Goal: Task Accomplishment & Management: Manage account settings

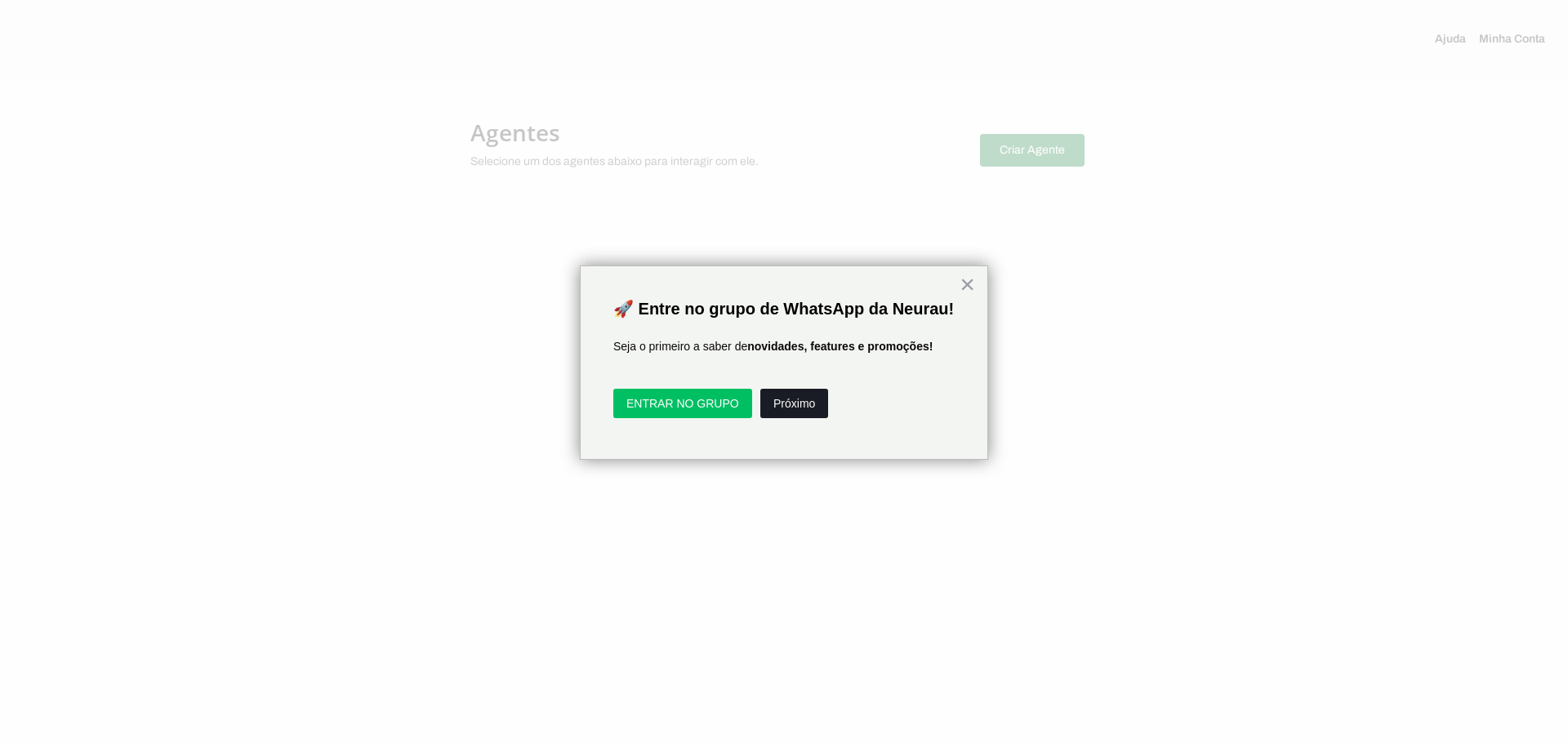
click at [792, 418] on button "Próximo" at bounding box center [794, 403] width 68 height 29
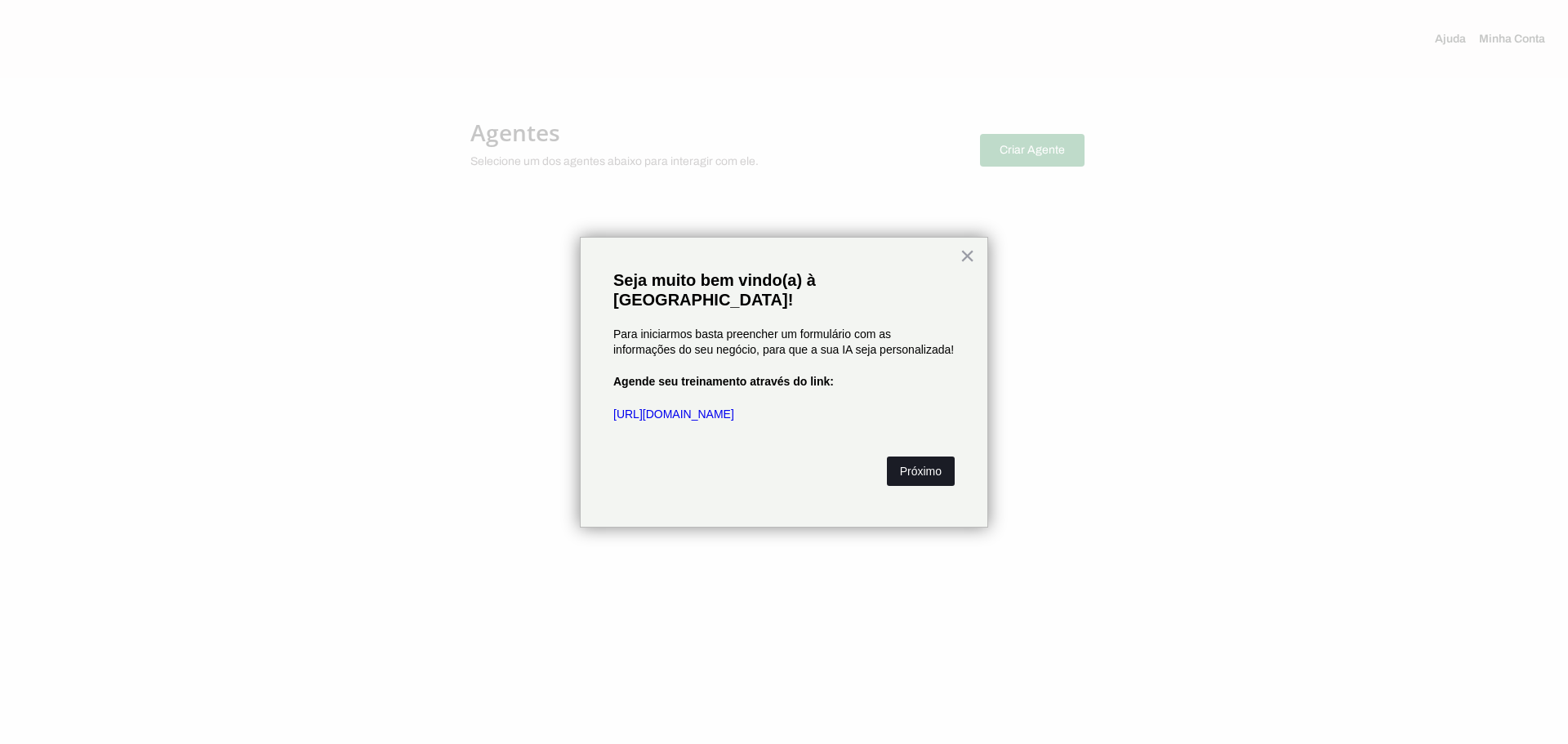
click at [919, 456] on button "Próximo" at bounding box center [920, 470] width 68 height 29
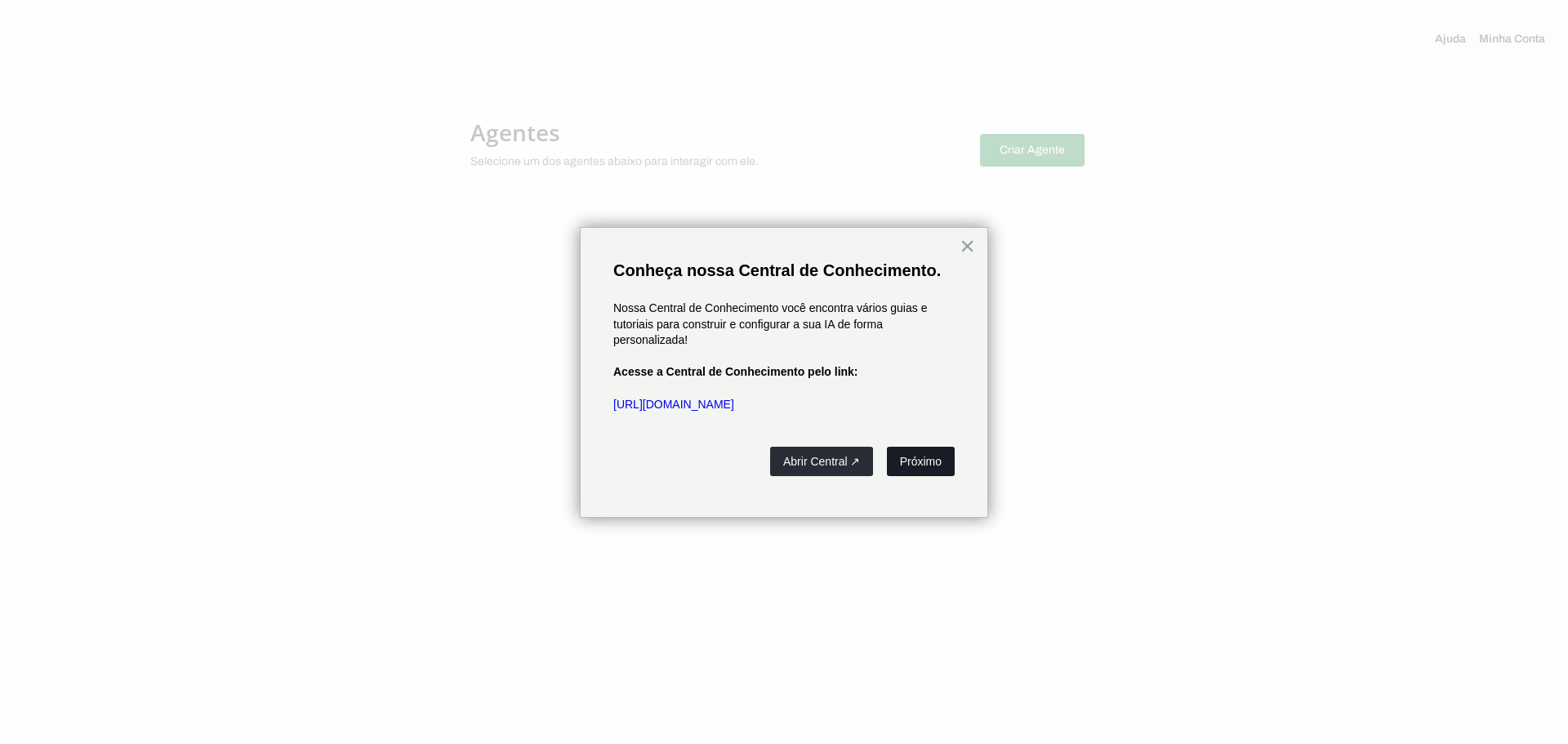
click at [907, 461] on button "Próximo" at bounding box center [920, 461] width 68 height 29
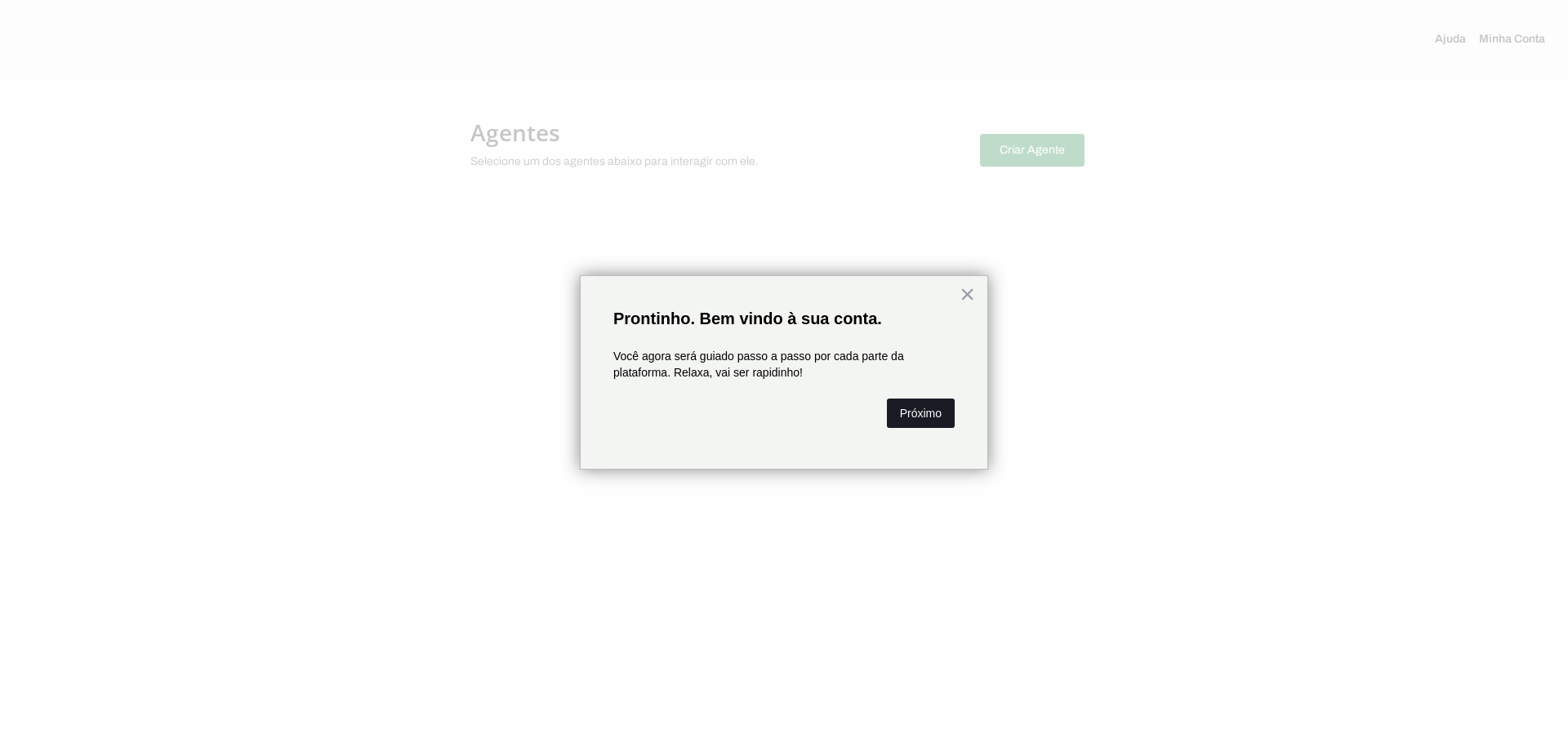
click at [899, 406] on button "Próximo" at bounding box center [920, 412] width 68 height 29
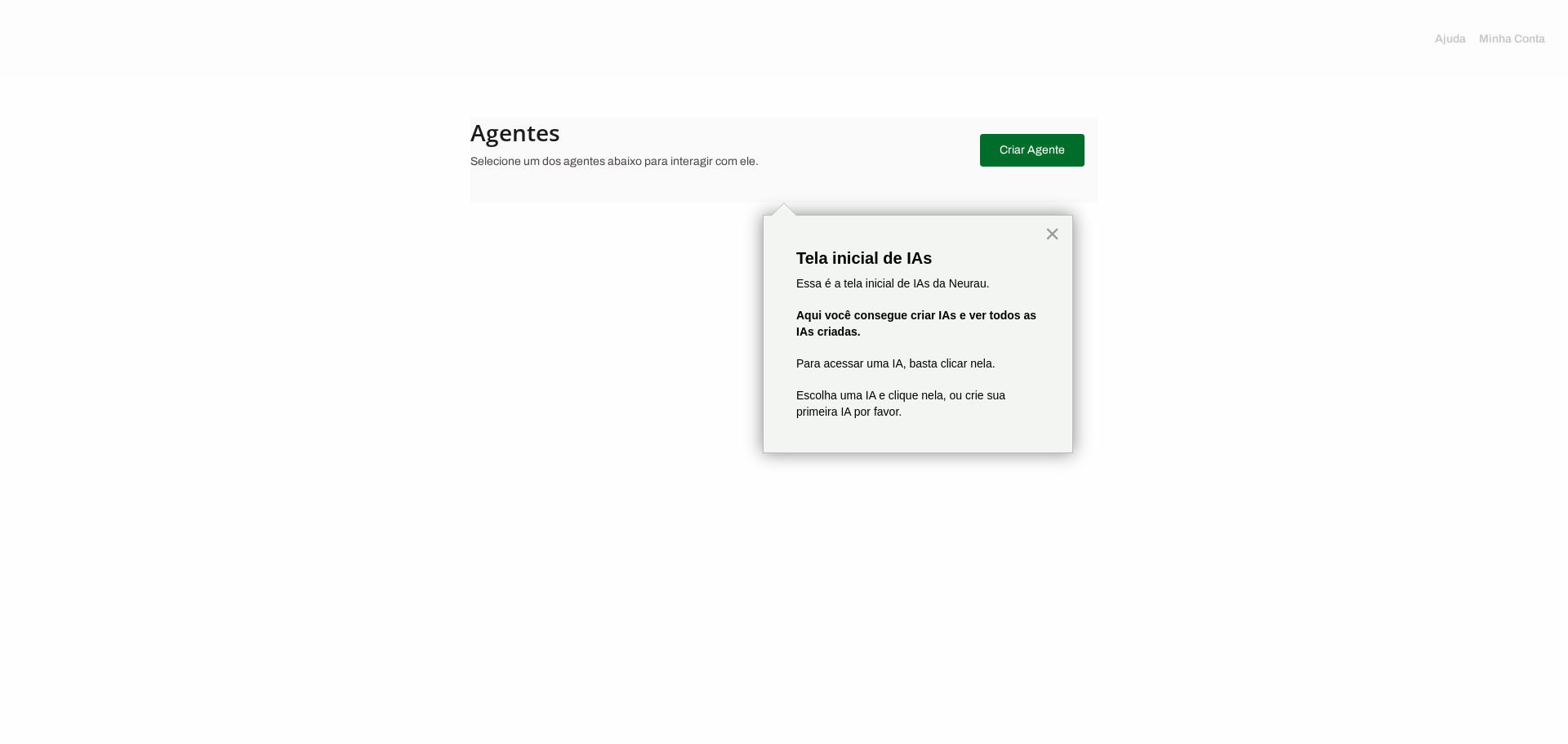
click at [1046, 239] on button "×" at bounding box center [1052, 234] width 16 height 26
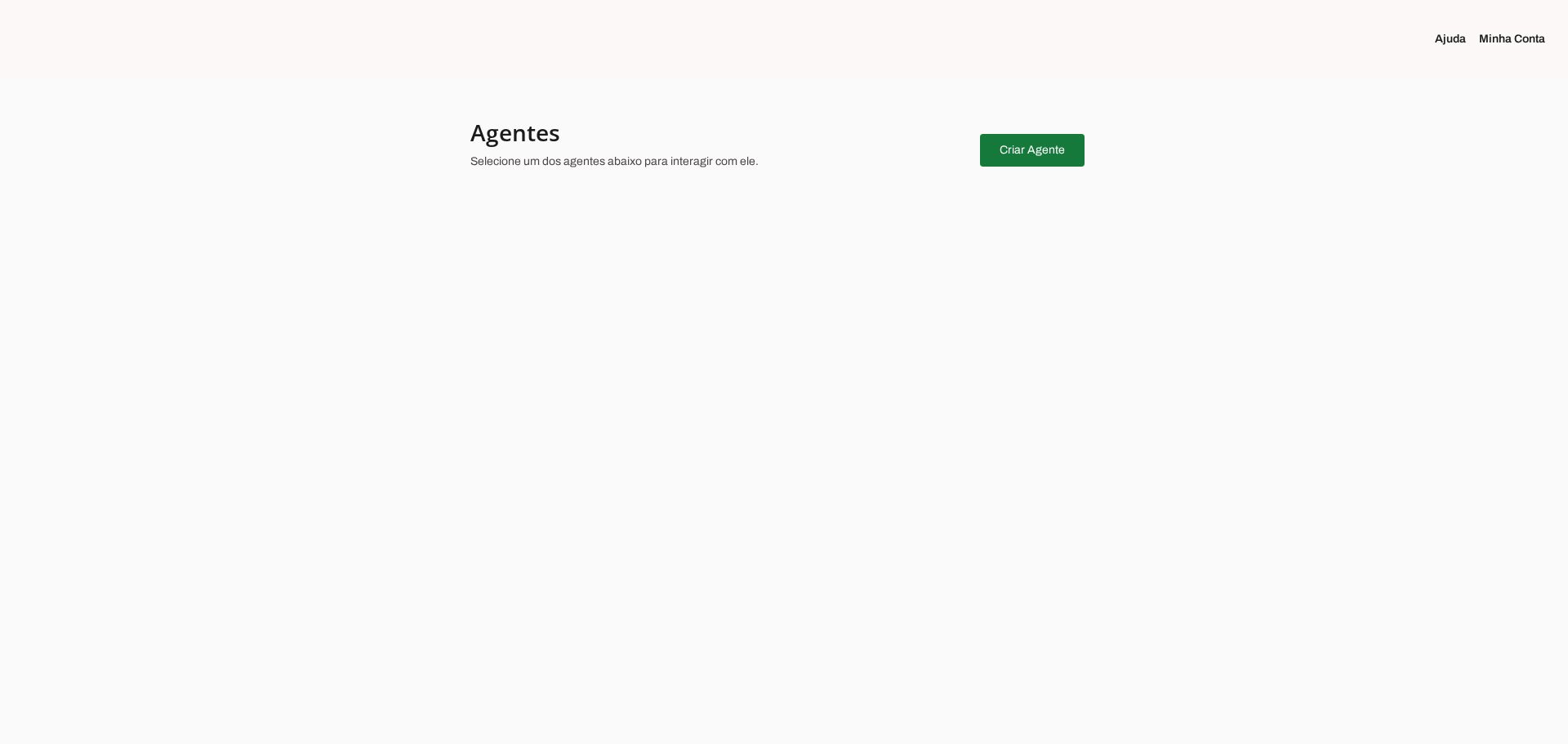
click at [1020, 146] on span at bounding box center [1032, 150] width 105 height 40
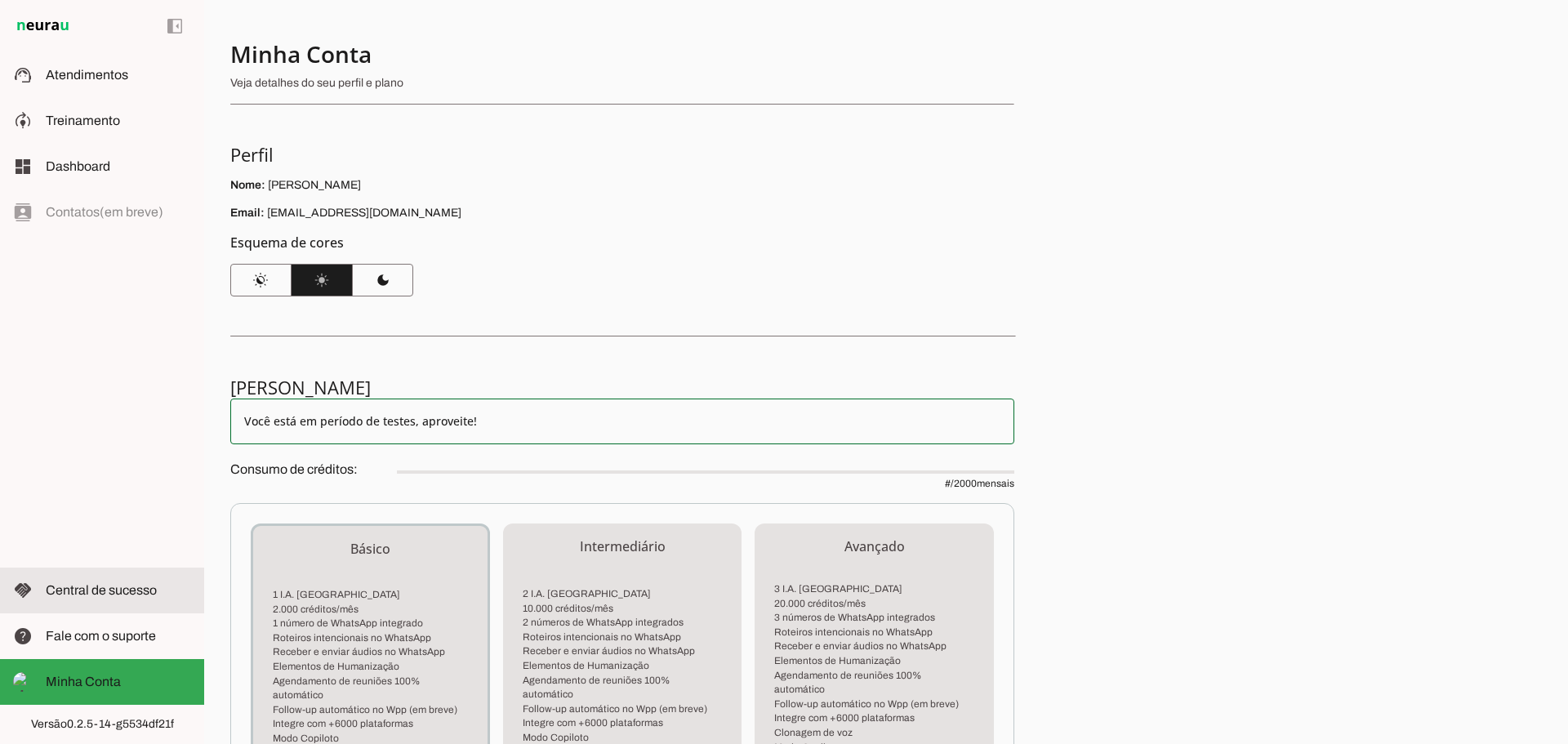
click at [75, 590] on span "Central de sucesso" at bounding box center [101, 590] width 111 height 14
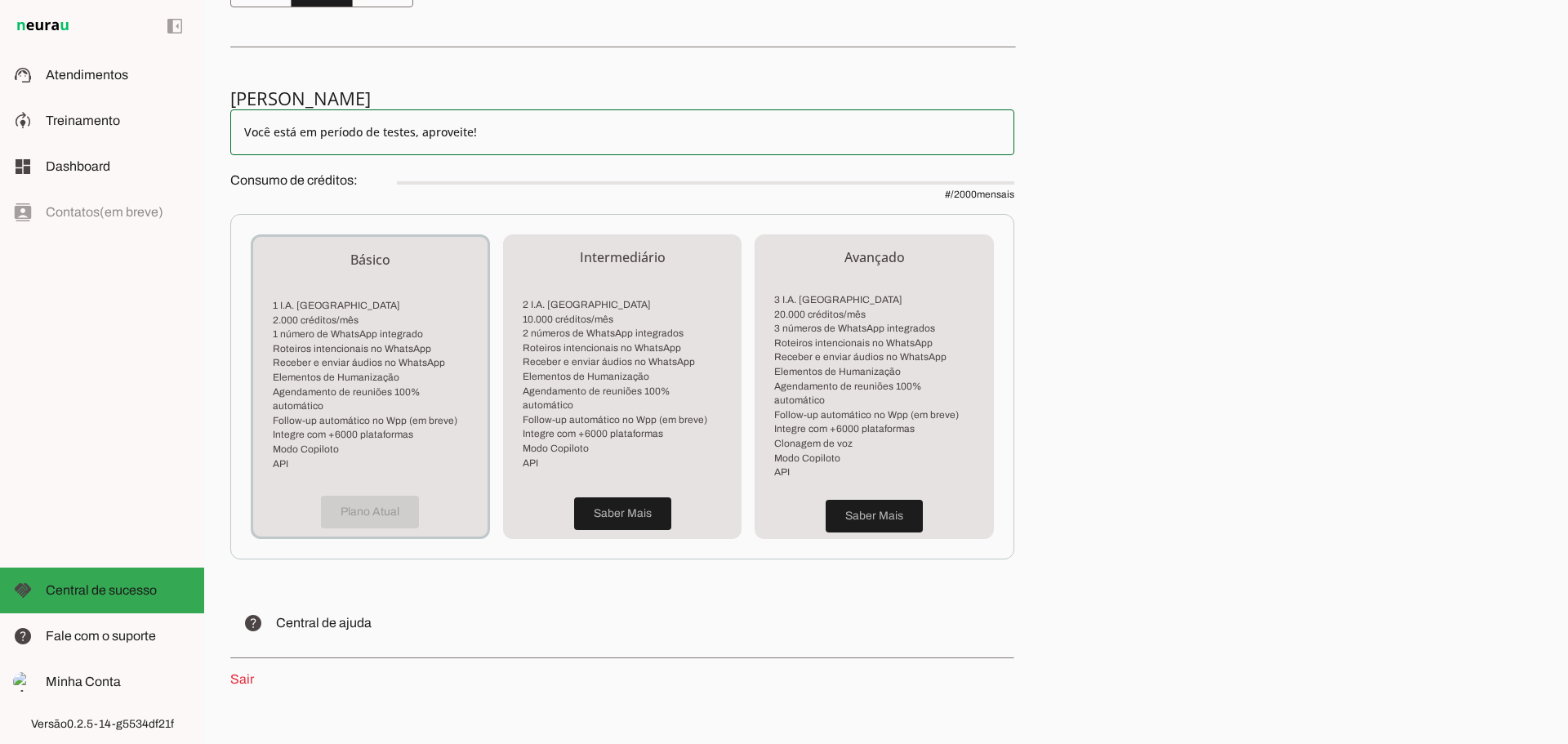
scroll to position [311, 0]
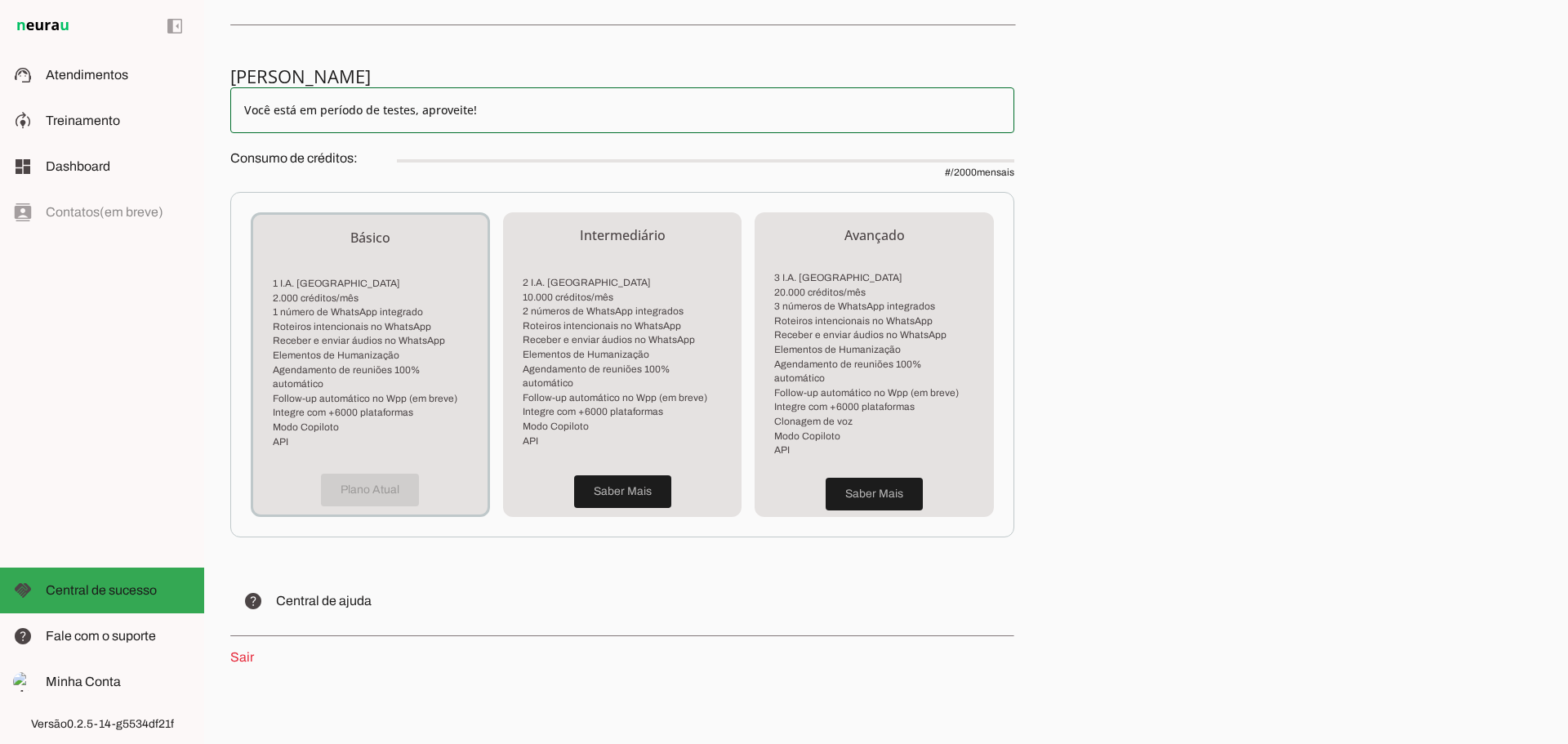
click at [93, 307] on div "left_panel_open left_panel_close" at bounding box center [102, 372] width 204 height 744
click at [91, 74] on span "Atendimentos" at bounding box center [87, 75] width 83 height 14
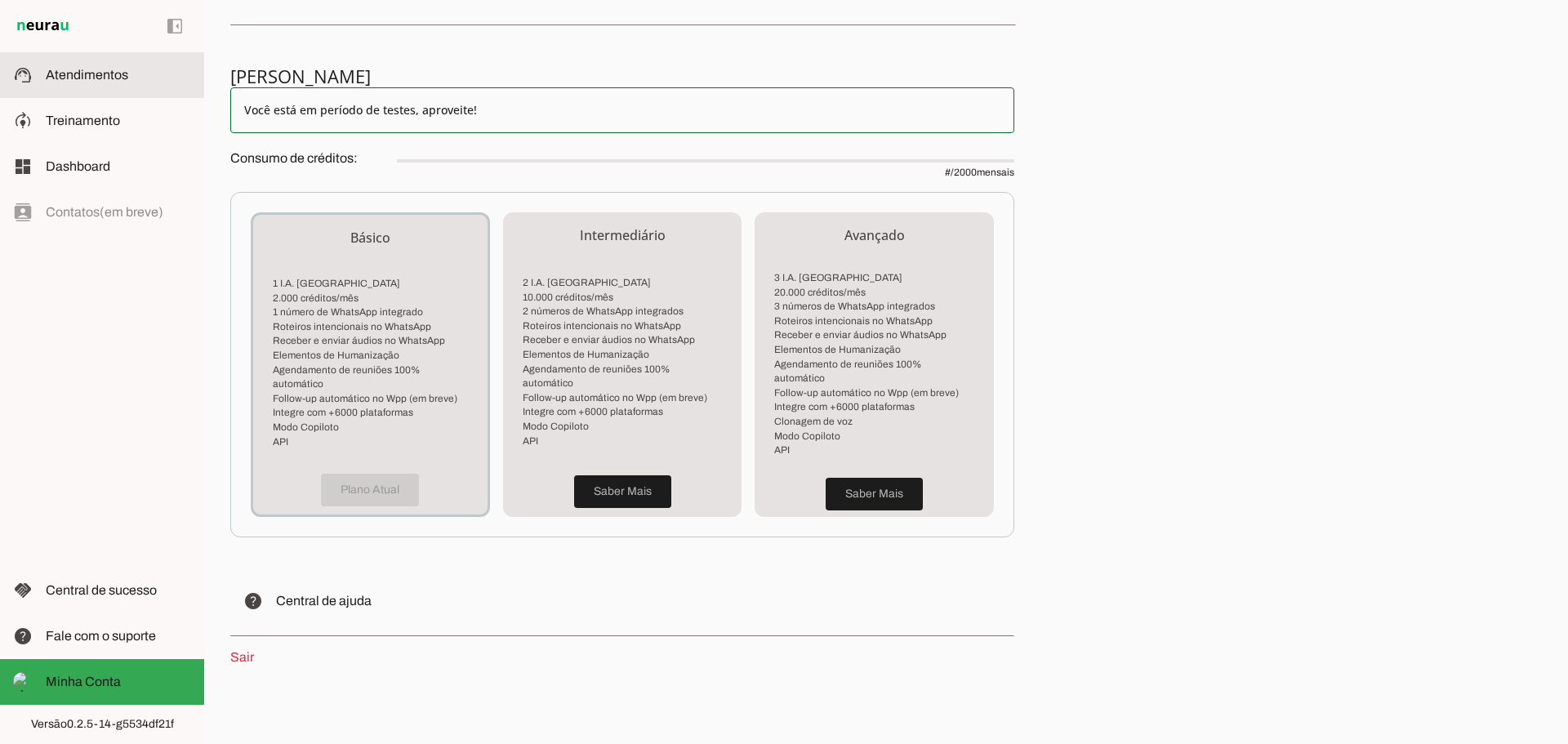
click at [69, 74] on span "Atendimentos" at bounding box center [87, 75] width 83 height 14
click at [70, 74] on span "Atendimentos" at bounding box center [87, 75] width 83 height 14
click at [111, 685] on span "Minha Conta" at bounding box center [83, 682] width 75 height 14
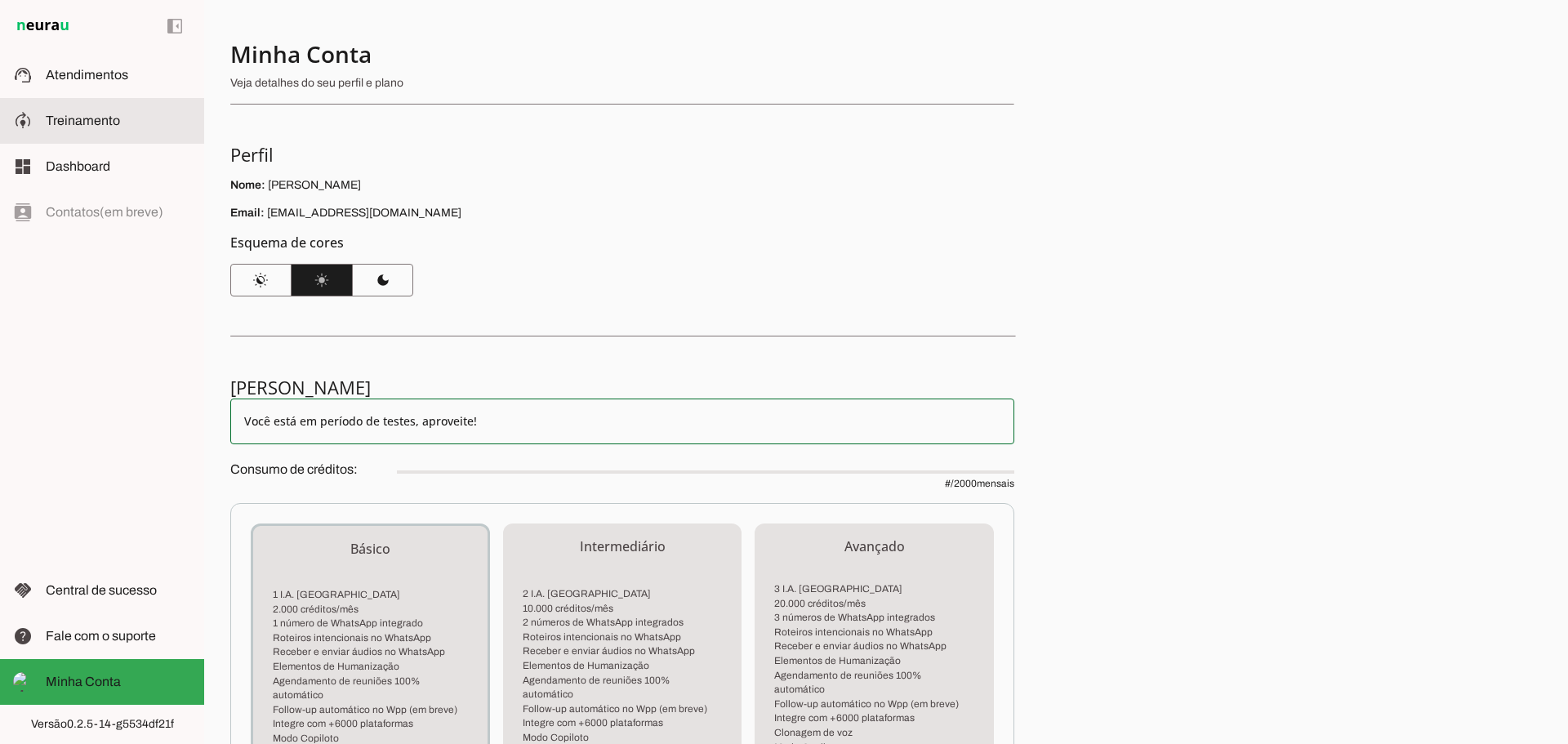
click at [96, 118] on span "Treinamento" at bounding box center [83, 120] width 74 height 14
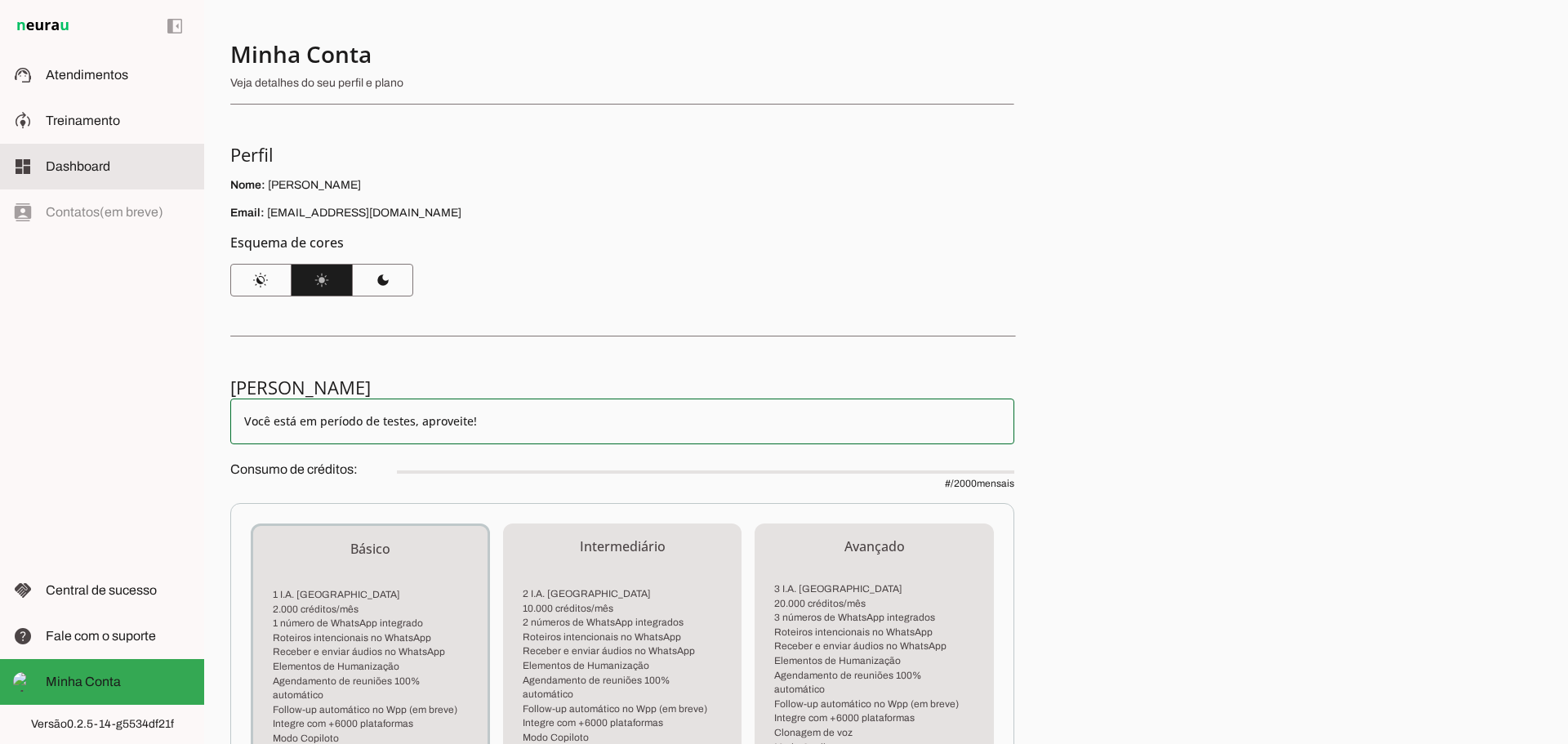
click at [67, 164] on span "Dashboard" at bounding box center [77, 166] width 64 height 14
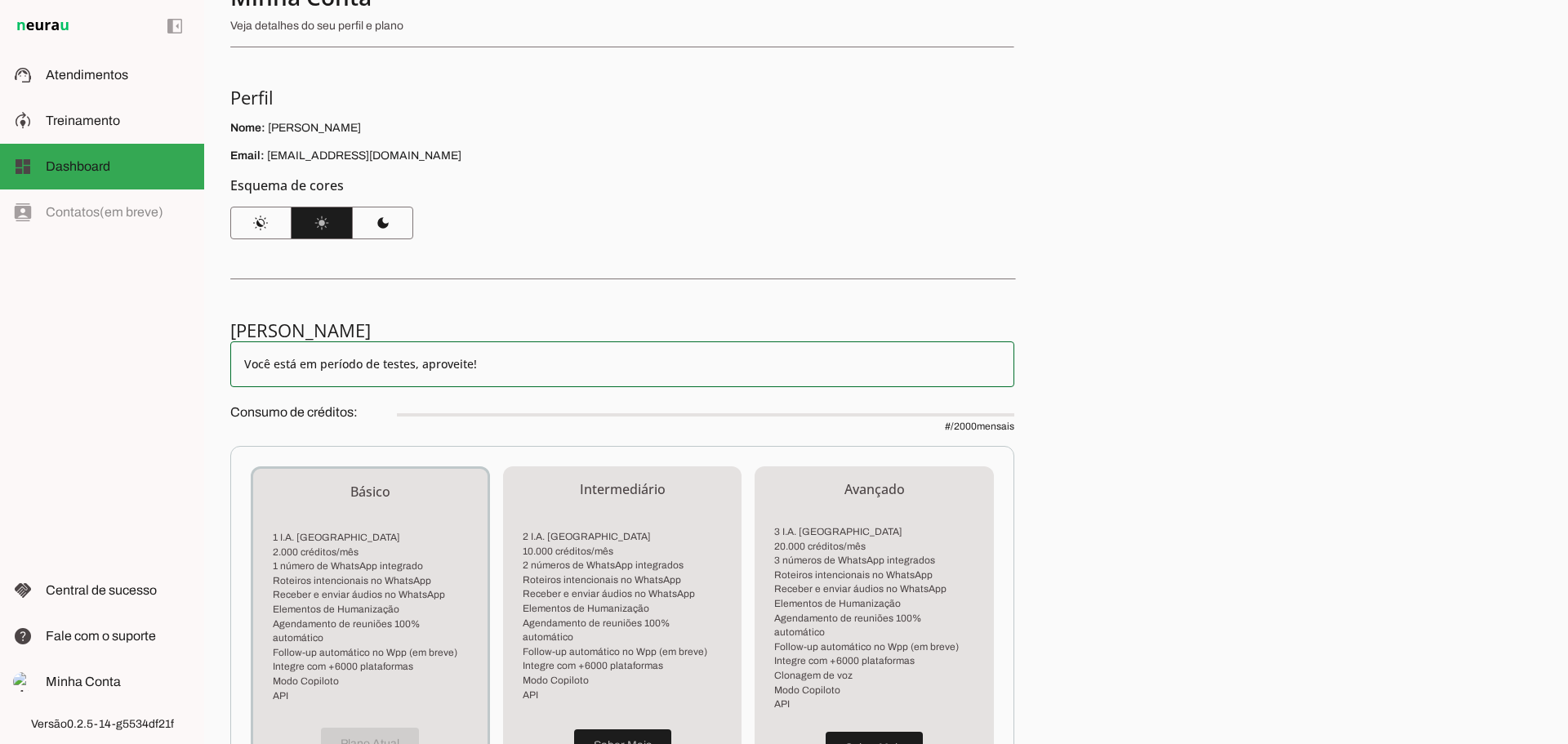
scroll to position [82, 0]
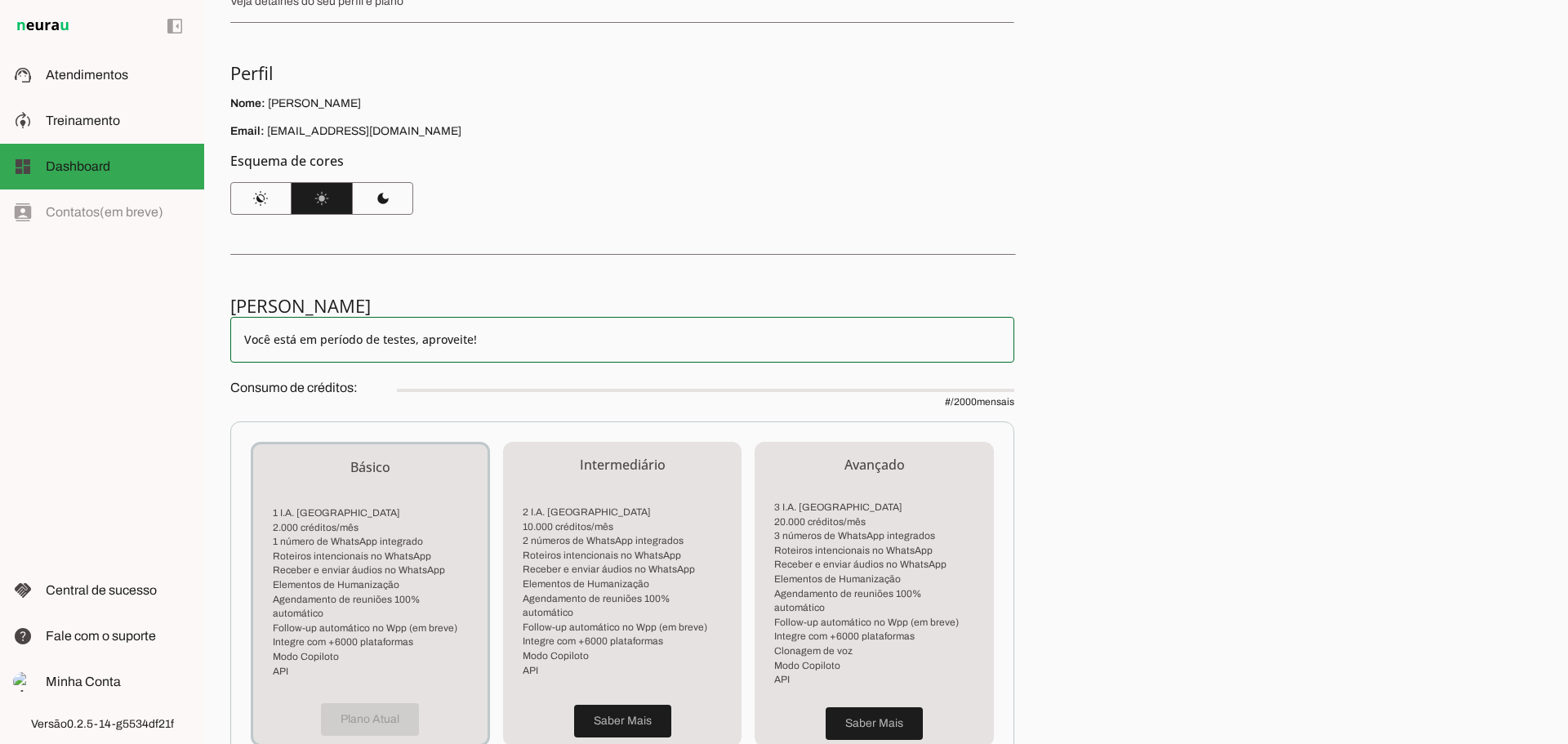
click at [540, 332] on slot "Você está em período de testes, aproveite!" at bounding box center [623, 339] width 757 height 17
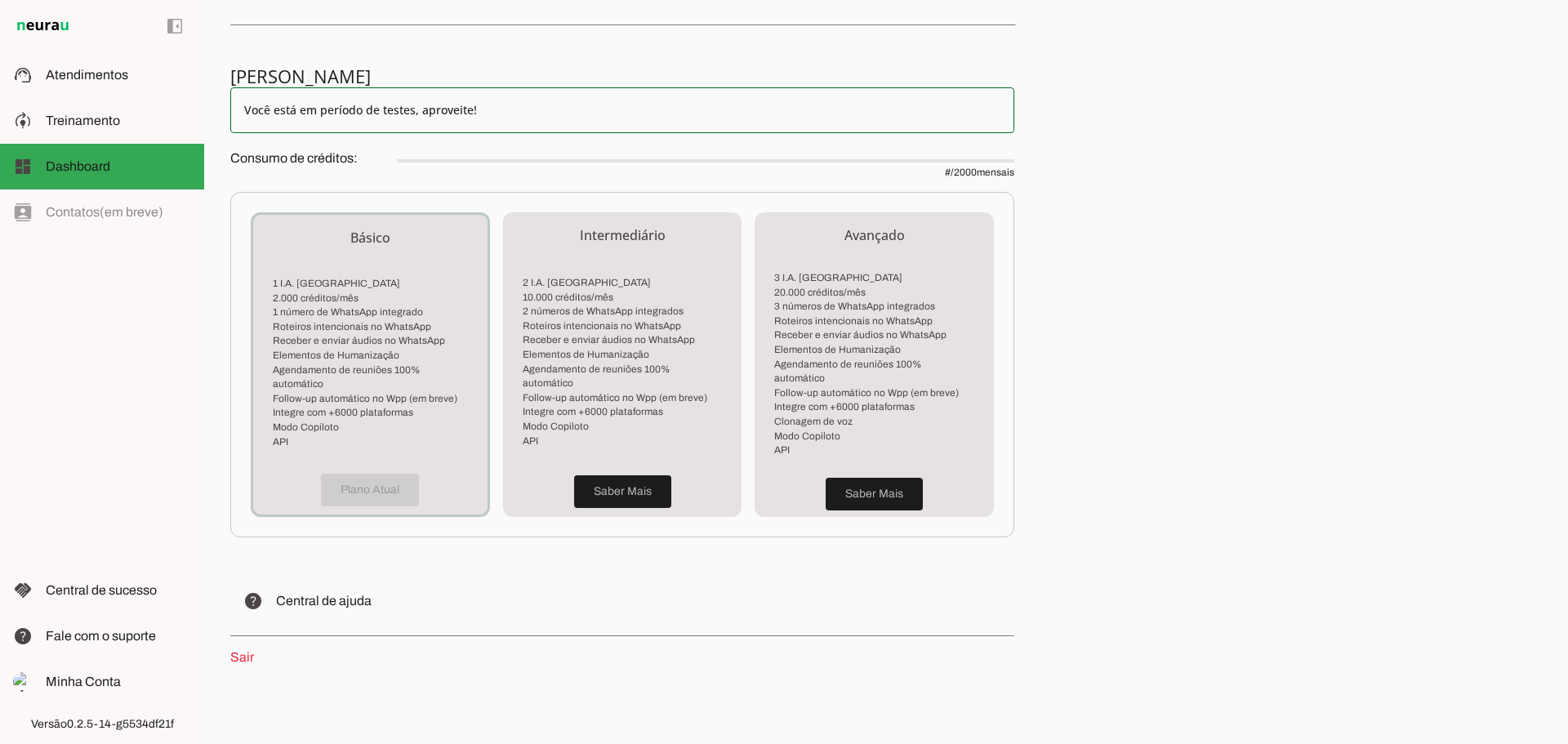
scroll to position [0, 0]
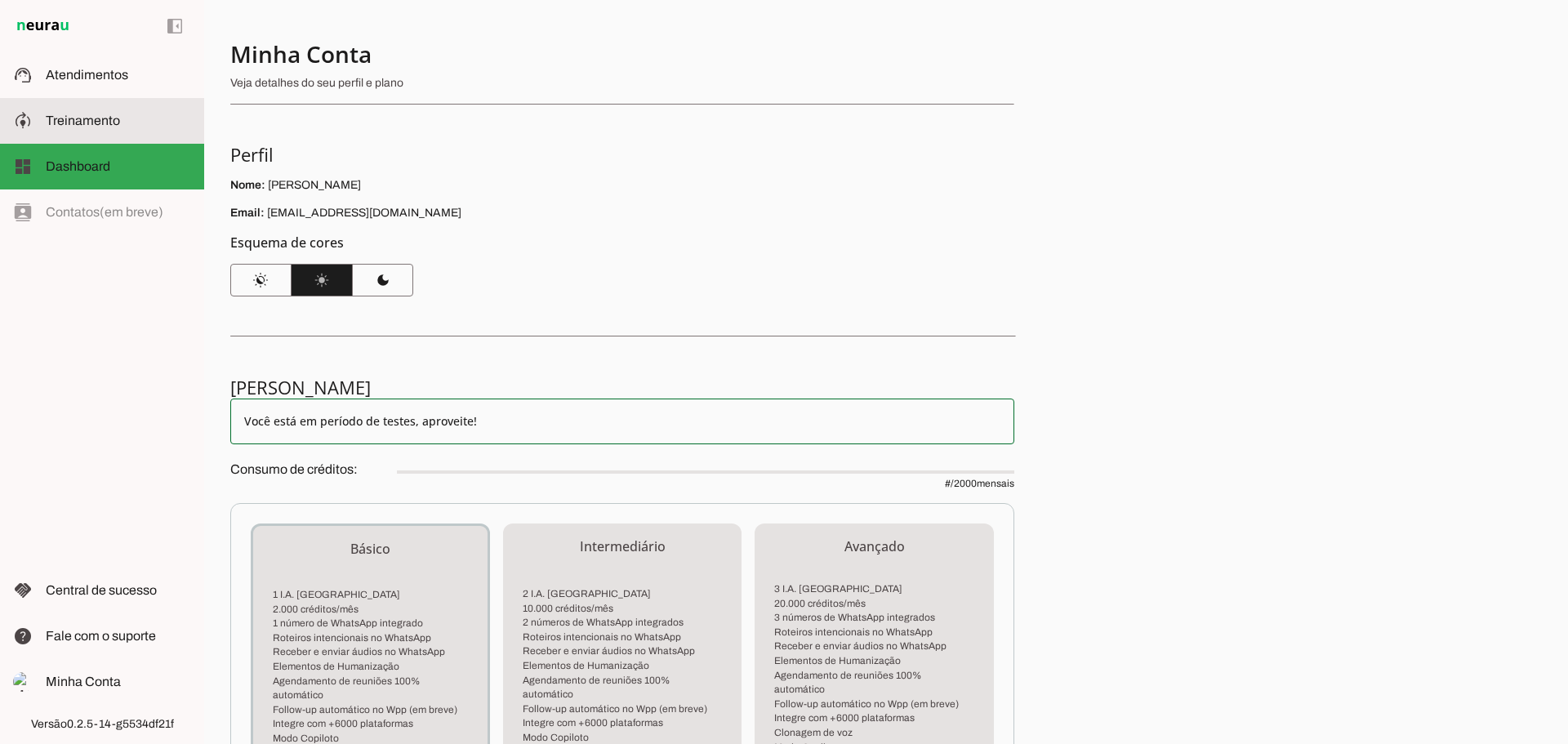
click at [62, 123] on span "Treinamento" at bounding box center [83, 120] width 74 height 14
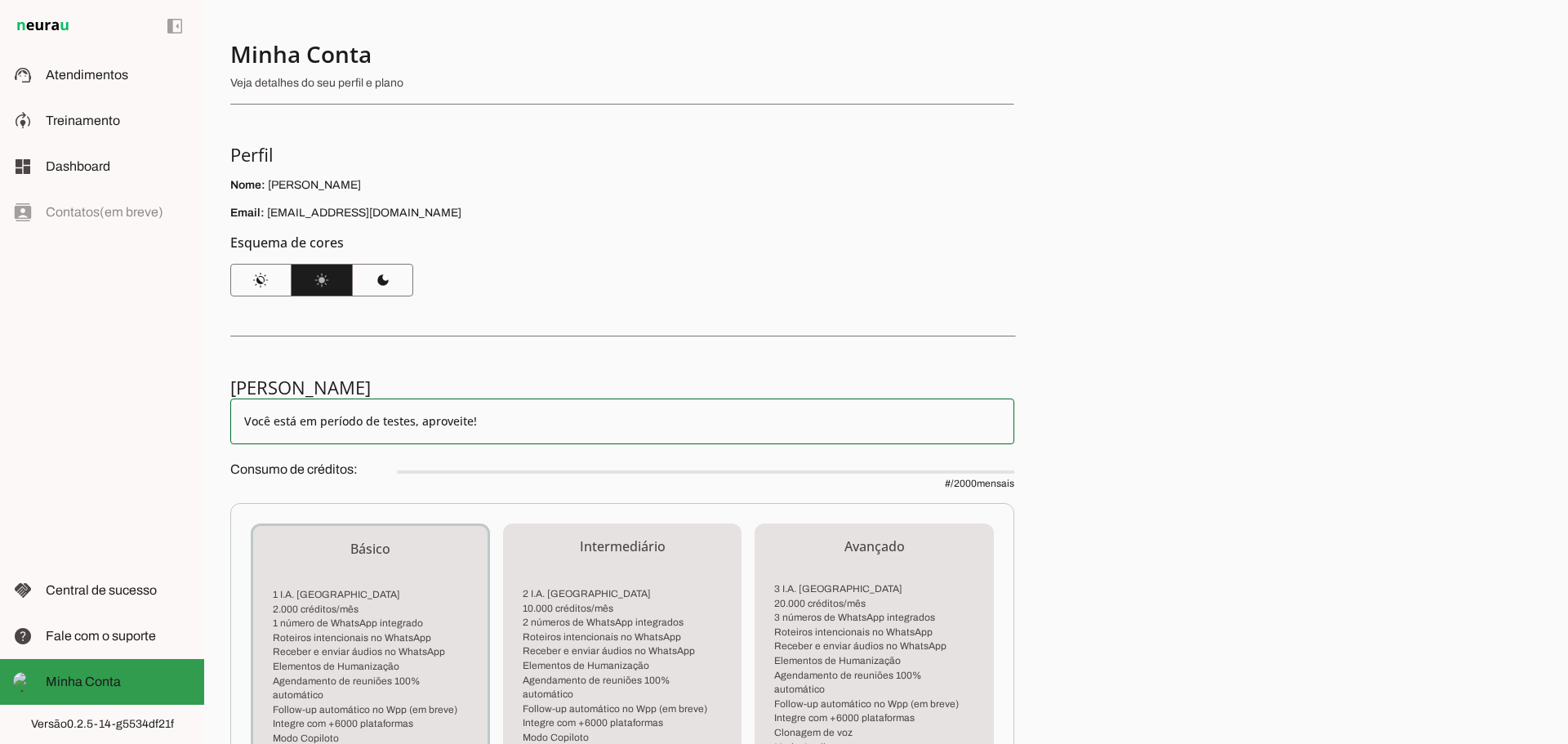
click at [107, 689] on slot at bounding box center [118, 682] width 145 height 19
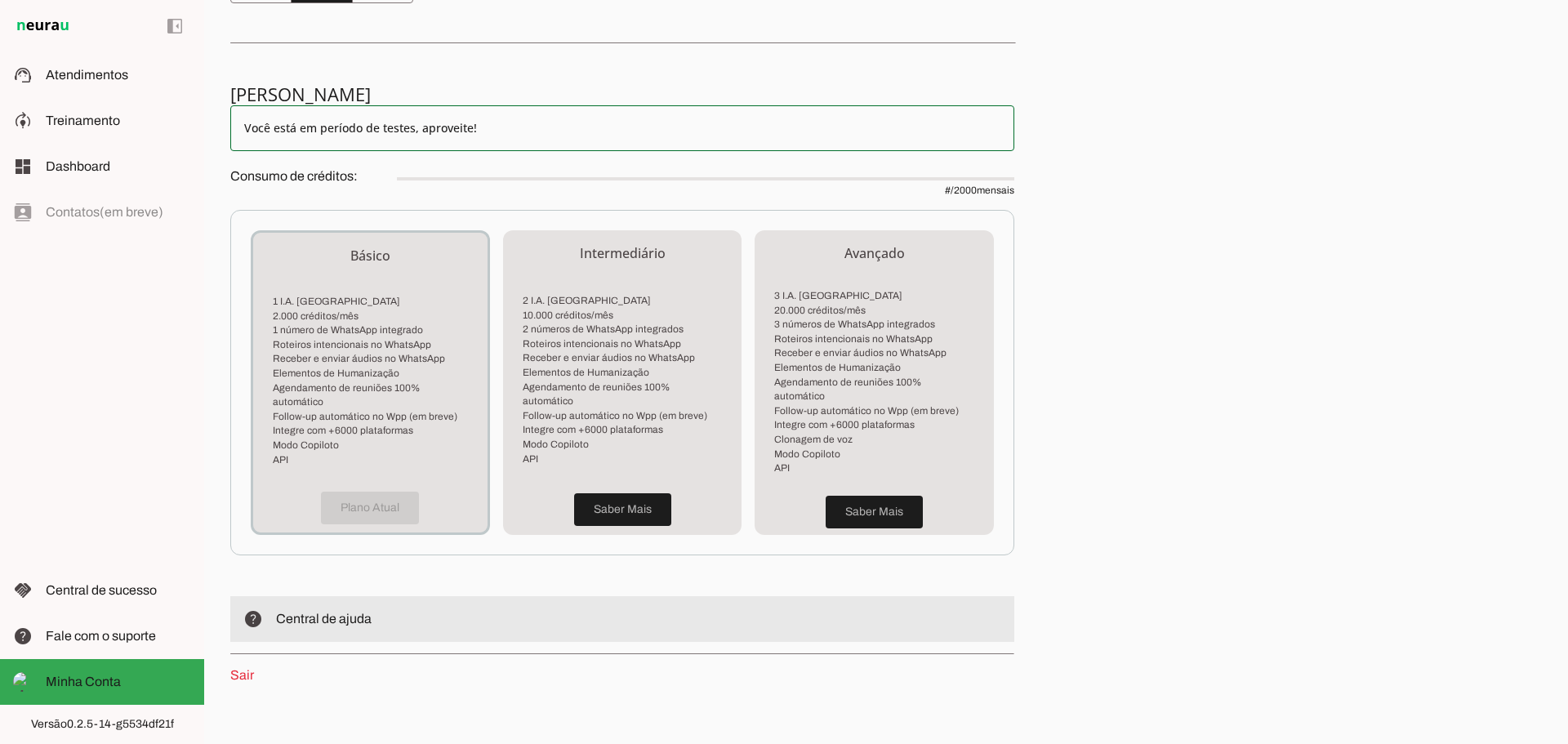
scroll to position [311, 0]
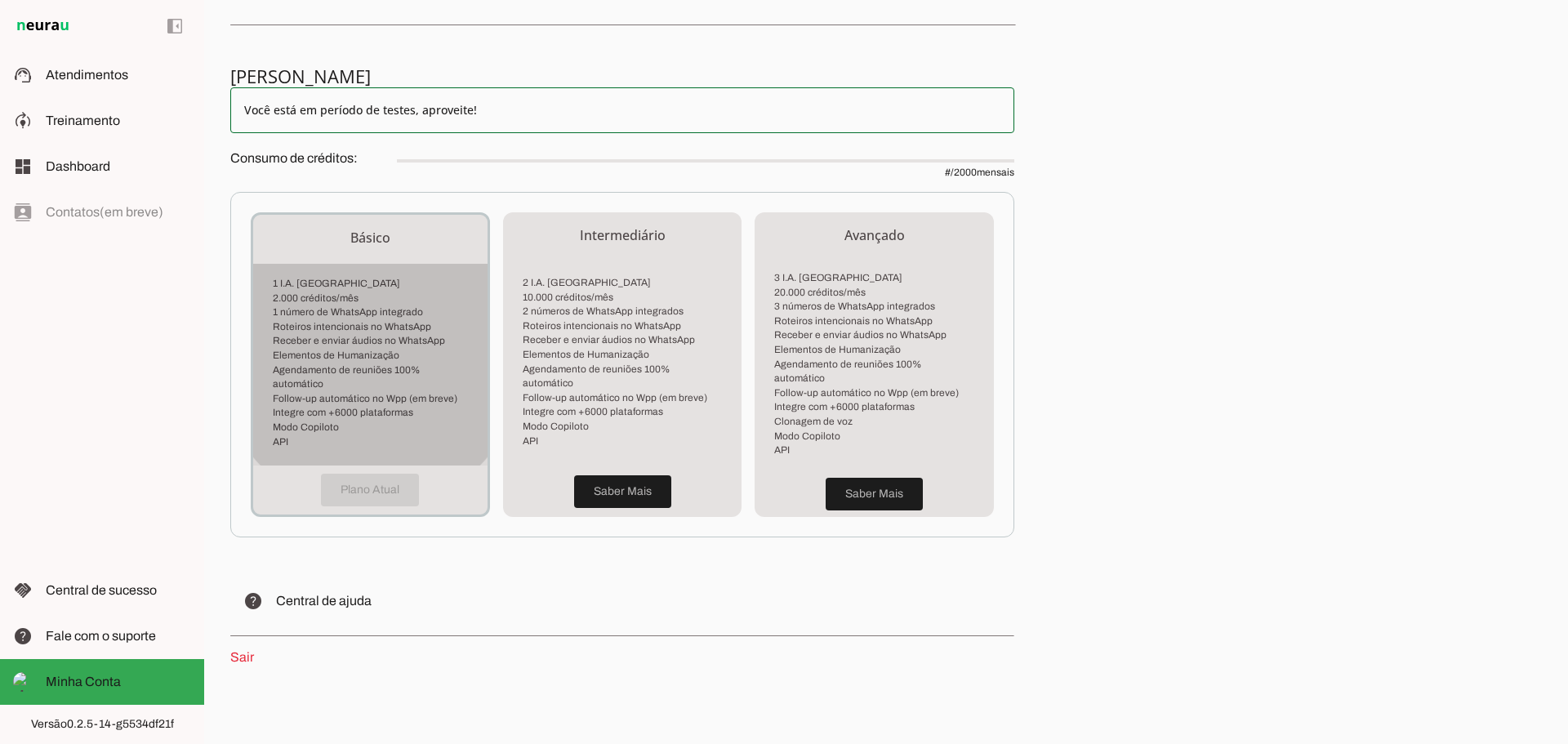
click at [354, 420] on li "Modo Copiloto" at bounding box center [370, 427] width 195 height 15
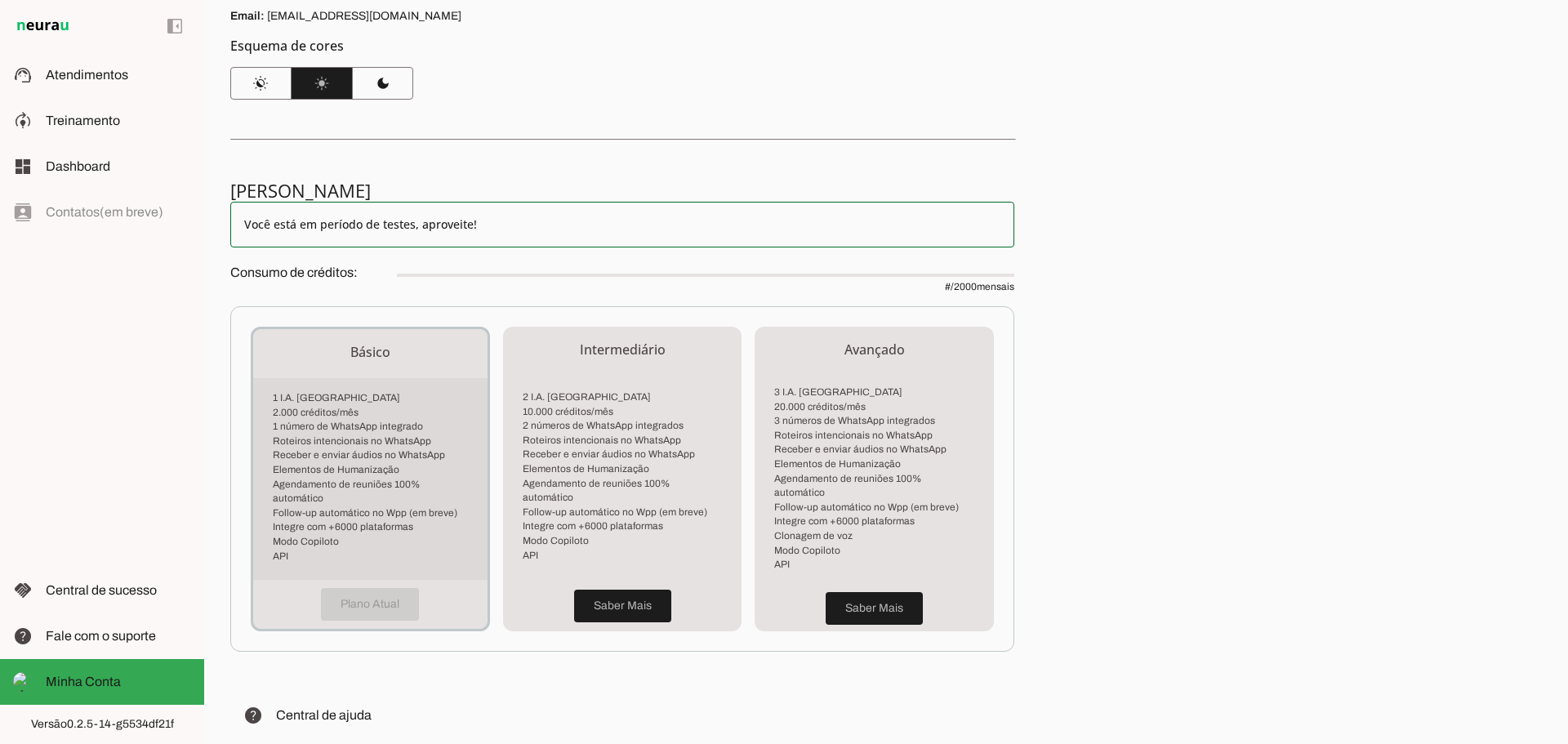
scroll to position [0, 0]
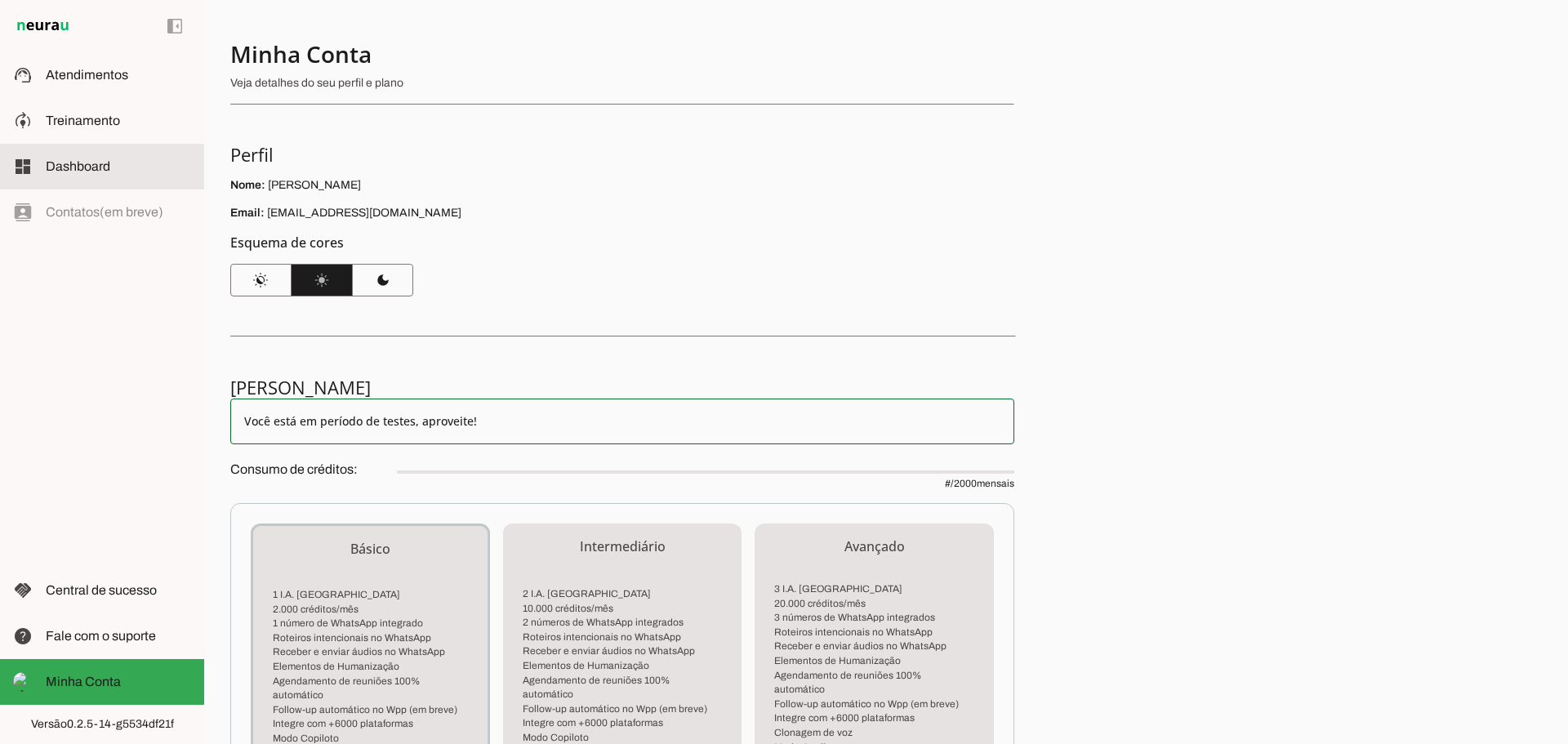
click at [88, 166] on span "Dashboard" at bounding box center [77, 166] width 64 height 14
click at [84, 171] on span "Dashboard" at bounding box center [77, 166] width 64 height 14
click at [83, 170] on span "Dashboard" at bounding box center [77, 166] width 64 height 14
click at [86, 679] on span "Minha Conta" at bounding box center [83, 682] width 75 height 14
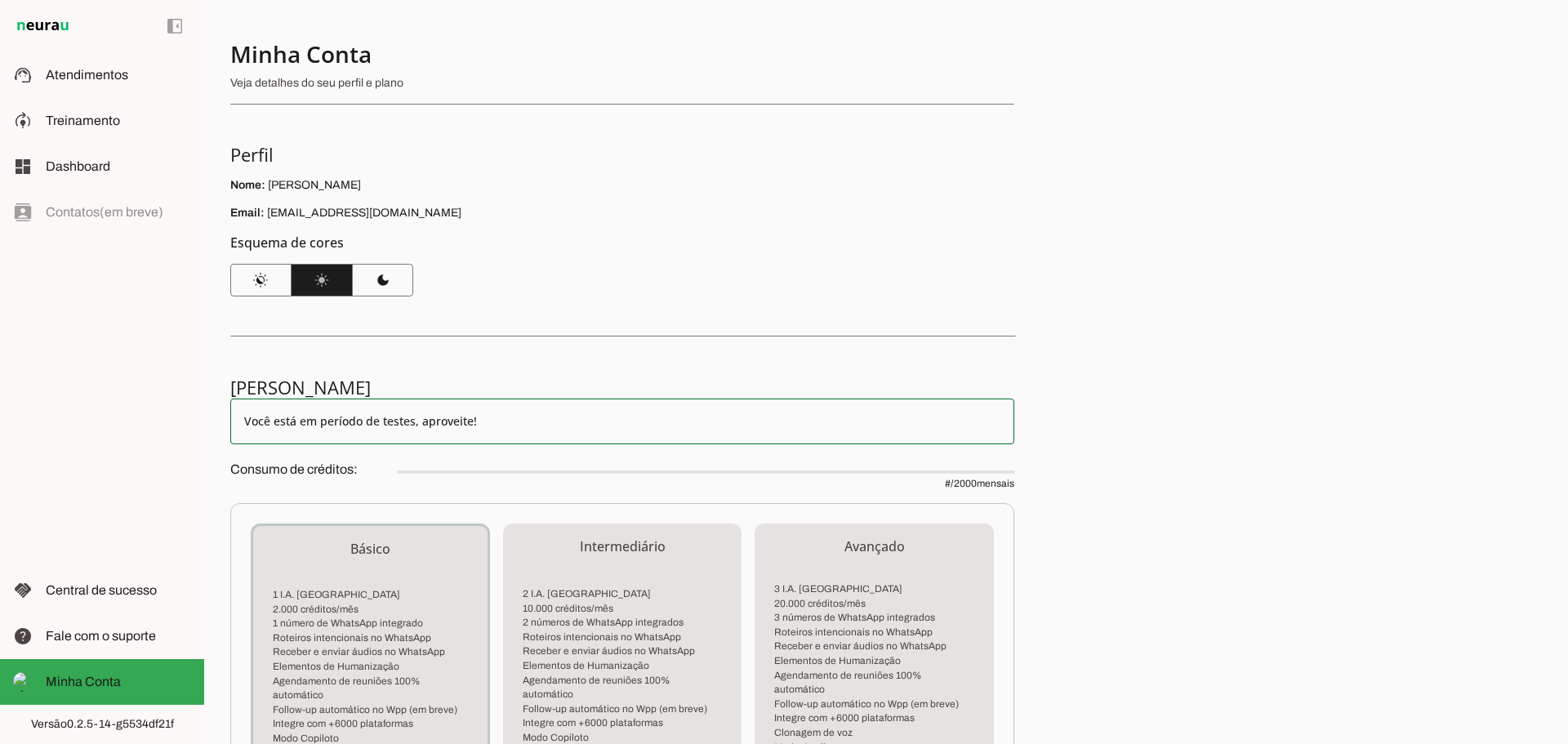
scroll to position [311, 0]
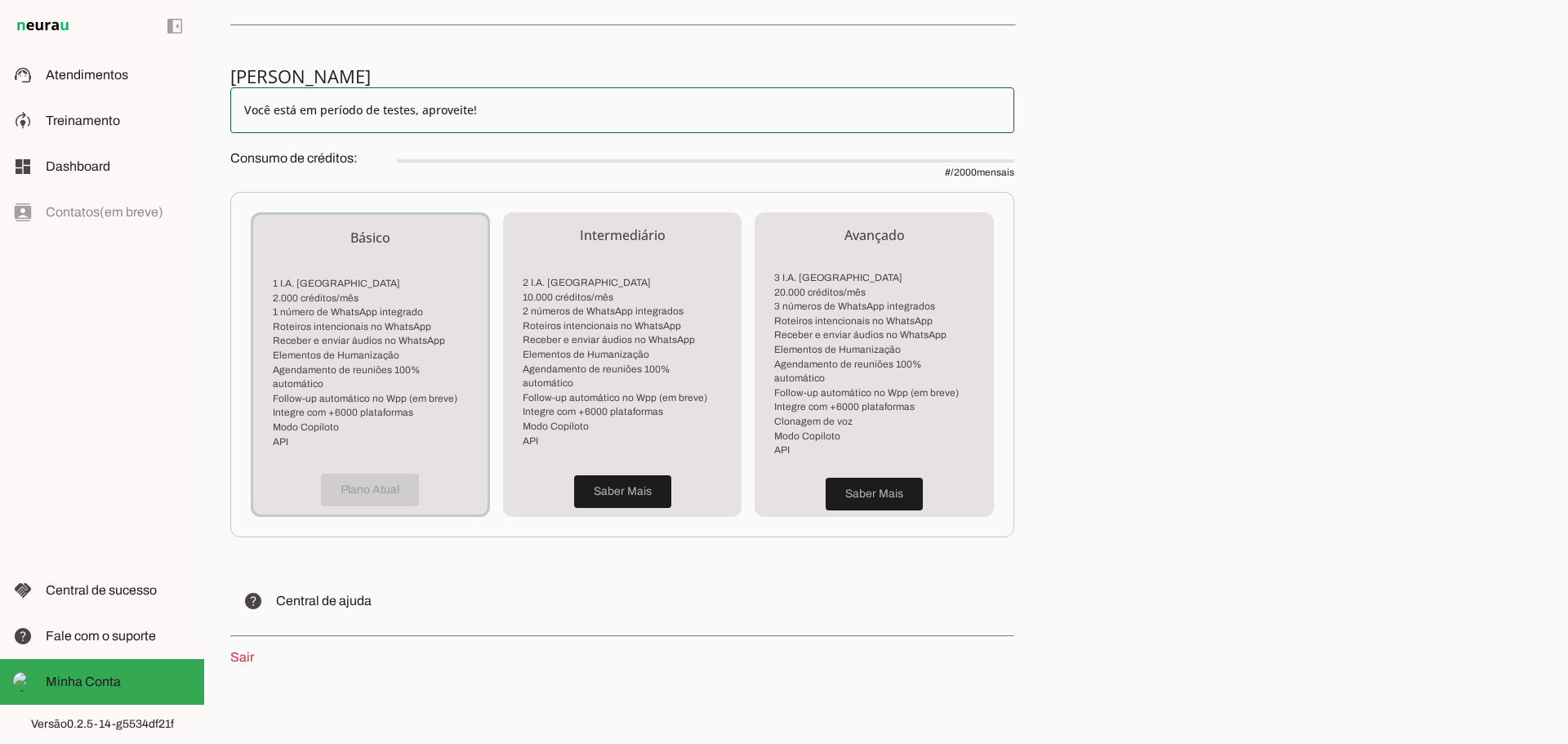
click at [384, 473] on div "Plano Atual" at bounding box center [370, 490] width 234 height 49
click at [650, 474] on span at bounding box center [623, 492] width 97 height 40
